Goal: Task Accomplishment & Management: Manage account settings

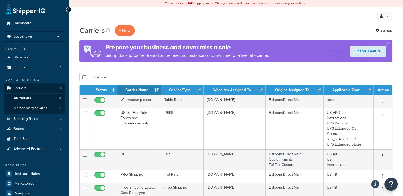
drag, startPoint x: 427, startPoint y: 3, endPoint x: 295, endPoint y: 31, distance: 135.0
click at [295, 31] on div "Carriers + New Settings" at bounding box center [235, 30] width 313 height 11
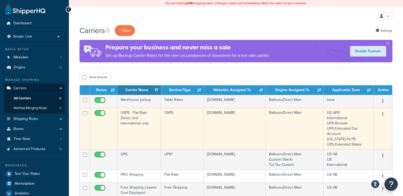
click at [382, 113] on icon "button" at bounding box center [382, 115] width 1 height 4
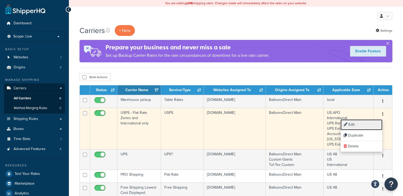
click at [357, 124] on link "Edit" at bounding box center [361, 125] width 42 height 11
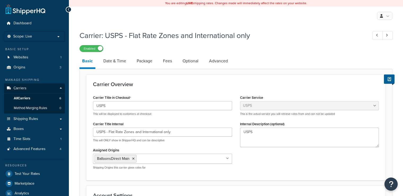
select select "usps"
select select "ONLINE"
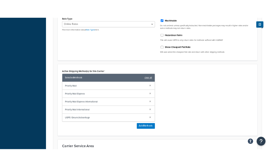
scroll to position [207, 0]
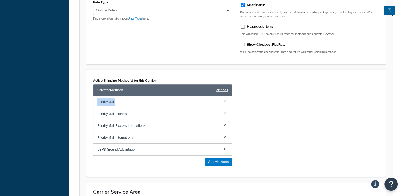
drag, startPoint x: 119, startPoint y: 100, endPoint x: 91, endPoint y: 102, distance: 27.3
click at [91, 102] on div "Active Shipping Method(s) for this Carrier Selected Methods clear all Priority …" at bounding box center [162, 124] width 147 height 94
click at [152, 57] on div "Rate Type Retail Rates Online Rates Commercial Plus Find more information about…" at bounding box center [236, 28] width 294 height 60
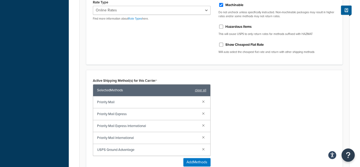
drag, startPoint x: 115, startPoint y: 103, endPoint x: 115, endPoint y: 100, distance: 3.5
click at [115, 100] on span "Priority Mail" at bounding box center [147, 101] width 101 height 7
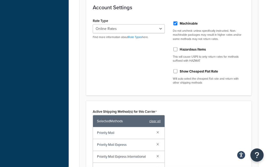
click at [268, 77] on div "Carrier: USPS - Flat Rate Zones and International only Enabled Basic Date & Tim…" at bounding box center [169, 132] width 201 height 623
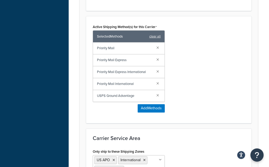
scroll to position [296, 0]
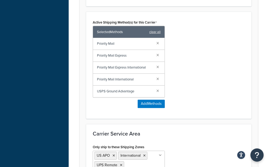
click at [140, 60] on span "Priority Mail Express" at bounding box center [124, 55] width 55 height 7
copy span "Priority Mail Express"
drag, startPoint x: 116, startPoint y: 47, endPoint x: 91, endPoint y: 47, distance: 25.9
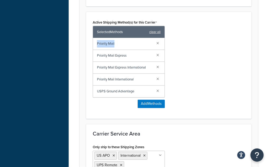
click at [91, 47] on div "Active Shipping Method(s) for this Carrier Selected Methods clear all Priority …" at bounding box center [129, 66] width 80 height 94
copy span "Priority Mail"
click at [145, 71] on span "Priority Mail Express International" at bounding box center [124, 67] width 55 height 7
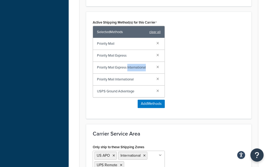
click at [145, 71] on span "Priority Mail Express International" at bounding box center [124, 67] width 55 height 7
click at [147, 69] on span "Priority Mail Express International" at bounding box center [124, 67] width 55 height 7
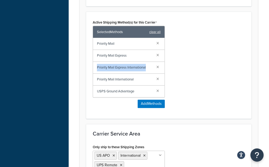
drag, startPoint x: 96, startPoint y: 72, endPoint x: 154, endPoint y: 72, distance: 57.2
click at [154, 72] on div "Priority Mail Express International" at bounding box center [129, 68] width 72 height 12
copy span "Priority Mail Express International"
click at [100, 83] on span "Priority Mail International" at bounding box center [124, 79] width 55 height 7
click at [98, 83] on span "Priority Mail International" at bounding box center [124, 79] width 55 height 7
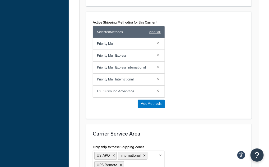
click at [97, 83] on div "Priority Mail International" at bounding box center [129, 80] width 72 height 12
drag, startPoint x: 97, startPoint y: 83, endPoint x: 132, endPoint y: 84, distance: 35.0
click at [132, 84] on div "Priority Mail International" at bounding box center [129, 80] width 72 height 12
copy span "Priority Mail International"
drag, startPoint x: 96, startPoint y: 94, endPoint x: 137, endPoint y: 93, distance: 41.3
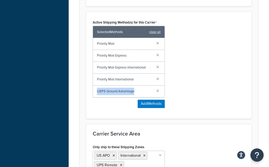
click at [137, 93] on div "USPS Ground Advantage" at bounding box center [129, 92] width 72 height 12
copy span "USPS Ground Advantage"
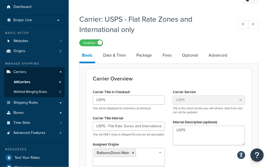
scroll to position [15, 0]
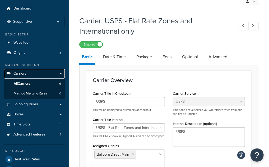
click at [20, 74] on span "Carriers" at bounding box center [20, 73] width 13 height 5
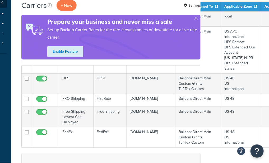
scroll to position [106, 64]
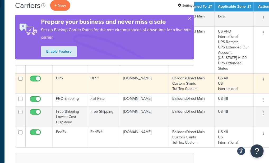
click at [260, 78] on button "button" at bounding box center [263, 80] width 7 height 8
click at [263, 79] on icon "button" at bounding box center [263, 80] width 1 height 4
click at [260, 79] on button "button" at bounding box center [263, 80] width 7 height 8
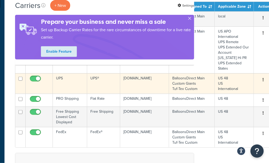
click at [260, 79] on button "button" at bounding box center [263, 80] width 7 height 8
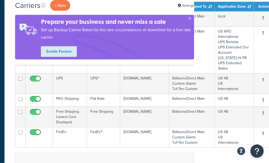
click at [157, 7] on div "Carriers + New Settings" at bounding box center [104, 5] width 179 height 11
click at [189, 19] on button "button" at bounding box center [189, 19] width 1 height 1
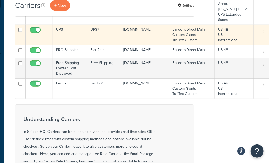
click at [261, 31] on button "button" at bounding box center [263, 31] width 7 height 8
click at [260, 29] on button "button" at bounding box center [263, 31] width 7 height 8
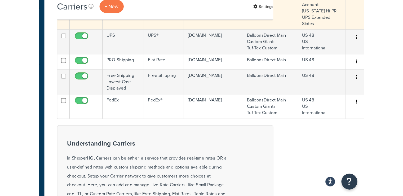
scroll to position [106, 0]
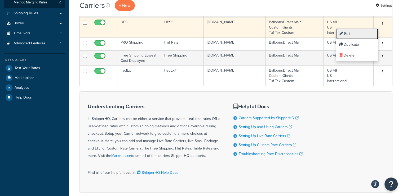
click at [269, 34] on link "Edit" at bounding box center [357, 34] width 42 height 11
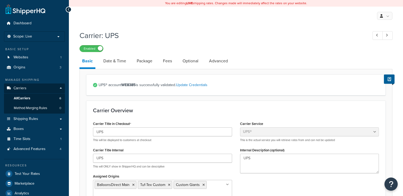
select select "ups"
select select "us"
select select "02"
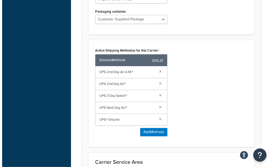
scroll to position [323, 0]
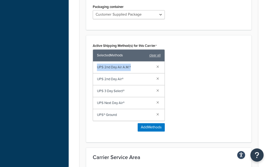
drag, startPoint x: 96, startPoint y: 70, endPoint x: 134, endPoint y: 72, distance: 39.0
click at [134, 72] on div "UPS 2nd Day Air A.M.®" at bounding box center [129, 68] width 72 height 12
copy span "UPS 2nd Day Air A.M.®"
drag, startPoint x: 96, startPoint y: 82, endPoint x: 129, endPoint y: 83, distance: 32.8
click at [129, 83] on div "UPS 2nd Day Air®" at bounding box center [129, 80] width 72 height 12
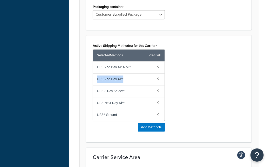
copy span "UPS 2nd Day Air®"
click at [129, 83] on span "UPS 2nd Day Air®" at bounding box center [124, 79] width 55 height 7
drag, startPoint x: 97, startPoint y: 93, endPoint x: 128, endPoint y: 95, distance: 31.3
click at [128, 95] on span "UPS 3 Day Select®" at bounding box center [124, 91] width 55 height 7
copy span "UPS 3 Day Select®"
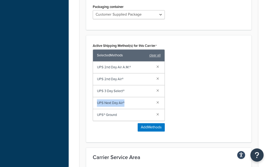
drag, startPoint x: 96, startPoint y: 107, endPoint x: 127, endPoint y: 106, distance: 30.7
click at [127, 106] on div "UPS Next Day Air®" at bounding box center [129, 103] width 72 height 12
copy span "UPS Next Day Air®"
drag, startPoint x: 96, startPoint y: 116, endPoint x: 122, endPoint y: 118, distance: 26.3
click at [122, 118] on div "UPS® Ground" at bounding box center [129, 115] width 72 height 12
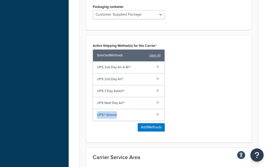
copy span "UPS® Ground"
click at [155, 129] on button "Add Methods" at bounding box center [151, 127] width 27 height 8
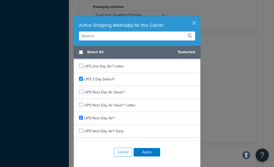
scroll to position [39, 0]
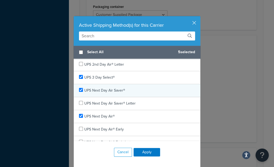
checkbox input "true"
drag, startPoint x: 124, startPoint y: 89, endPoint x: 82, endPoint y: 91, distance: 41.6
click at [82, 91] on div "UPS Next Day Air Saver®" at bounding box center [137, 90] width 127 height 13
copy span "UPS Next Day Air Saver®"
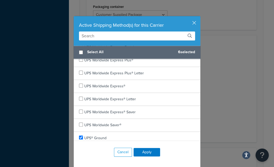
scroll to position [272, 0]
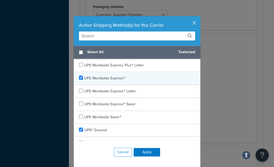
click at [127, 75] on div "UPS Worldwide Express®" at bounding box center [137, 78] width 127 height 13
checkbox input "false"
drag, startPoint x: 127, startPoint y: 75, endPoint x: 83, endPoint y: 76, distance: 43.4
click at [83, 76] on div "UPS Worldwide Express®" at bounding box center [137, 78] width 127 height 13
copy span "UPS Worldwide Express®"
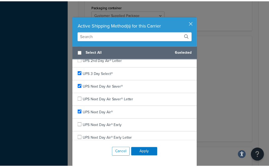
scroll to position [44, 0]
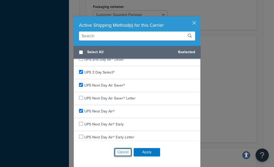
click at [120, 150] on button "Cancel" at bounding box center [123, 152] width 18 height 9
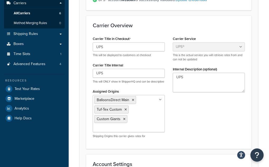
scroll to position [0, 0]
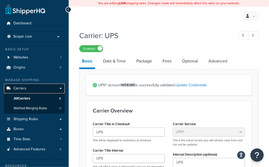
click at [26, 87] on link "Carriers" at bounding box center [34, 89] width 61 height 10
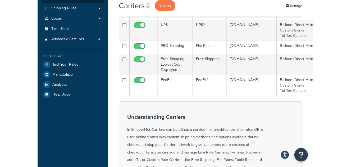
scroll to position [113, 0]
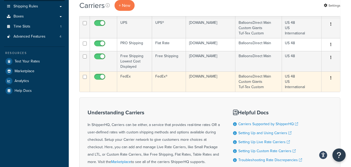
click at [269, 75] on button "button" at bounding box center [330, 78] width 7 height 8
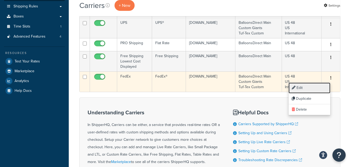
click at [269, 87] on link "Edit" at bounding box center [310, 88] width 42 height 11
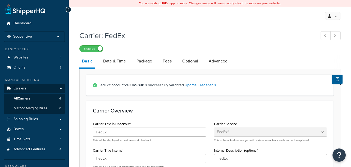
select select "fedEx"
select select "REGULAR_PICKUP"
select select "YOUR_PACKAGING"
click at [221, 41] on div "Carrier: FedEx Enabled" at bounding box center [209, 40] width 261 height 24
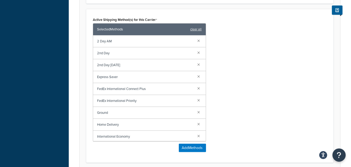
scroll to position [340, 0]
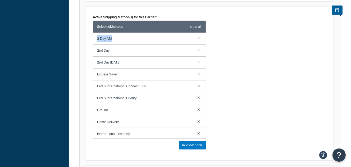
drag, startPoint x: 114, startPoint y: 37, endPoint x: 92, endPoint y: 38, distance: 21.7
click at [92, 38] on div "Active Shipping Method(s) for this Carrier Selected Methods clear all 2 Day AM …" at bounding box center [149, 83] width 121 height 140
copy span "2 Day AM"
click at [92, 38] on div "Active Shipping Method(s) for this Carrier Selected Methods clear all 2 Day AM …" at bounding box center [149, 83] width 121 height 140
drag, startPoint x: 115, startPoint y: 48, endPoint x: 84, endPoint y: 51, distance: 31.3
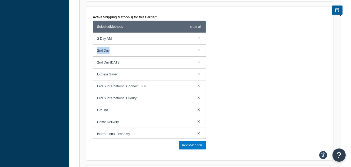
copy span "2nd Day"
drag, startPoint x: 124, startPoint y: 61, endPoint x: 89, endPoint y: 61, distance: 35.2
click at [89, 61] on div "Active Shipping Method(s) for this Carrier Selected Methods clear all 2 Day AM …" at bounding box center [149, 83] width 121 height 140
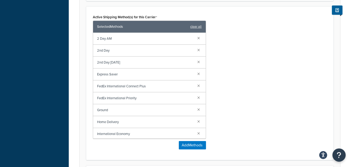
copy span "2nd Day Saturday"
drag, startPoint x: 128, startPoint y: 73, endPoint x: 91, endPoint y: 73, distance: 37.3
click at [91, 73] on div "Active Shipping Method(s) for this Carrier Selected Methods clear all 2 Day AM …" at bounding box center [149, 83] width 121 height 140
copy span "Express Saver"
drag, startPoint x: 148, startPoint y: 84, endPoint x: 91, endPoint y: 81, distance: 57.0
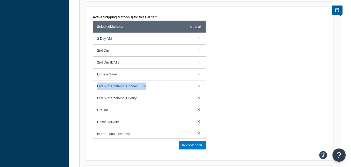
click at [91, 81] on div "Active Shipping Method(s) for this Carrier Selected Methods clear all 2 Day AM …" at bounding box center [149, 83] width 121 height 140
click at [116, 107] on span "Ground" at bounding box center [145, 109] width 96 height 7
drag, startPoint x: 108, startPoint y: 110, endPoint x: 92, endPoint y: 107, distance: 16.7
click at [92, 107] on div "Active Shipping Method(s) for this Carrier Selected Methods clear all 2 Day AM …" at bounding box center [149, 83] width 121 height 140
copy span "Ground"
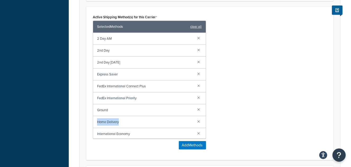
drag, startPoint x: 128, startPoint y: 119, endPoint x: 86, endPoint y: 122, distance: 41.9
click at [86, 122] on div "Active Shipping Method(s) for this Carrier Selected Methods clear all 2 Day AM …" at bounding box center [210, 83] width 248 height 154
copy span "Home Delivery"
click at [152, 83] on span "FedEx International Connect Plus" at bounding box center [145, 86] width 96 height 7
drag, startPoint x: 149, startPoint y: 84, endPoint x: 92, endPoint y: 84, distance: 56.9
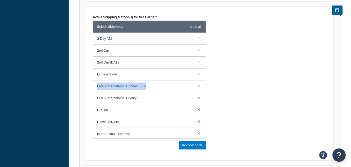
click at [92, 84] on div "Active Shipping Method(s) for this Carrier Selected Methods clear all 2 Day AM …" at bounding box center [149, 83] width 121 height 140
copy span "FedEx International Connect Plus"
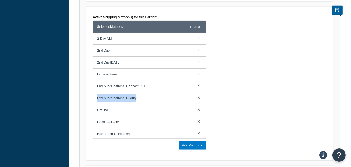
drag, startPoint x: 139, startPoint y: 94, endPoint x: 87, endPoint y: 95, distance: 51.9
click at [87, 95] on div "Active Shipping Method(s) for this Carrier Selected Methods clear all 2 Day AM …" at bounding box center [210, 83] width 248 height 154
copy span "FedEx International Priority"
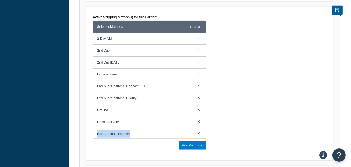
drag, startPoint x: 133, startPoint y: 133, endPoint x: 84, endPoint y: 132, distance: 49.0
copy span "International Economy"
click at [201, 93] on div "FedEx International Priority" at bounding box center [149, 98] width 113 height 12
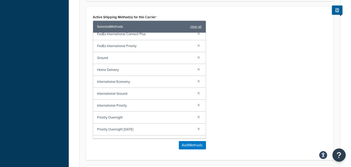
scroll to position [60, 0]
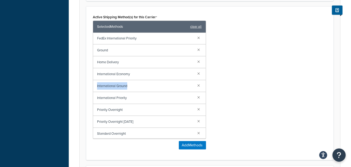
drag, startPoint x: 131, startPoint y: 86, endPoint x: 85, endPoint y: 83, distance: 46.4
copy span "International Ground"
drag, startPoint x: 140, startPoint y: 96, endPoint x: 88, endPoint y: 96, distance: 52.2
click at [88, 96] on div "Active Shipping Method(s) for this Carrier Selected Methods clear all 2 Day AM …" at bounding box center [210, 83] width 248 height 154
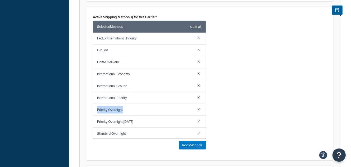
drag, startPoint x: 126, startPoint y: 110, endPoint x: 92, endPoint y: 107, distance: 34.0
click at [92, 107] on div "Active Shipping Method(s) for this Carrier Selected Methods clear all 2 Day AM …" at bounding box center [149, 83] width 121 height 140
drag, startPoint x: 138, startPoint y: 124, endPoint x: 93, endPoint y: 118, distance: 45.4
click at [93, 118] on div "Selected Methods clear all 2 Day AM 2nd Day 2nd Day Saturday Express Saver FedE…" at bounding box center [149, 80] width 113 height 118
drag, startPoint x: 130, startPoint y: 132, endPoint x: 79, endPoint y: 130, distance: 50.9
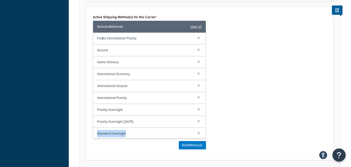
click at [228, 80] on div "Active Shipping Method(s) for this Carrier Selected Methods clear all 2 Day AM …" at bounding box center [210, 83] width 242 height 140
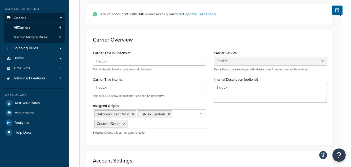
scroll to position [5, 0]
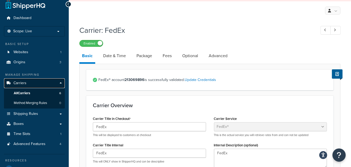
click at [28, 84] on link "Carriers" at bounding box center [34, 83] width 61 height 10
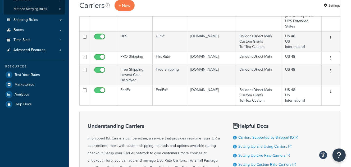
scroll to position [101, 0]
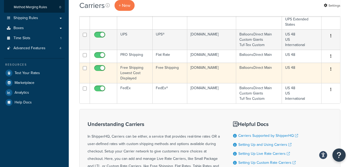
click at [330, 69] on button "button" at bounding box center [330, 69] width 7 height 8
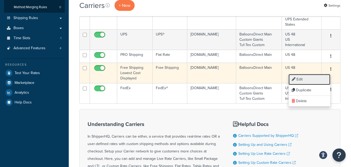
click at [301, 78] on link "Edit" at bounding box center [310, 79] width 42 height 11
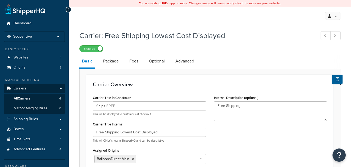
select select "free"
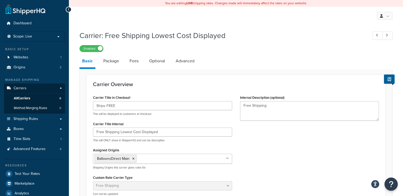
click at [296, 47] on div "Enabled" at bounding box center [235, 48] width 313 height 7
click at [321, 44] on div "Carrier: Free Shipping Lowest Cost Displayed Enabled" at bounding box center [235, 40] width 313 height 24
